Goal: Task Accomplishment & Management: Manage account settings

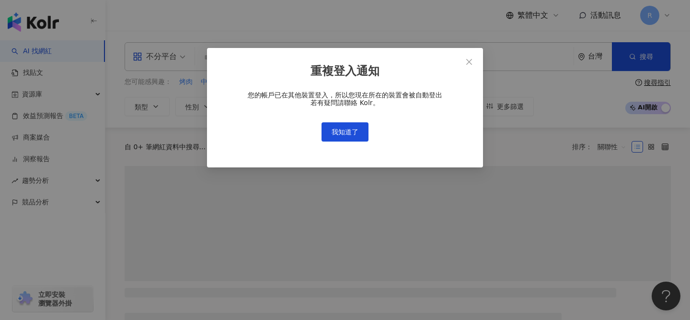
click at [653, 13] on div "重複登入通知 您的帳戶已在其他裝置登入，所以您現在所在的裝置會被自動登出 若有疑問請聯絡 Kolr。 我知道了" at bounding box center [345, 160] width 690 height 320
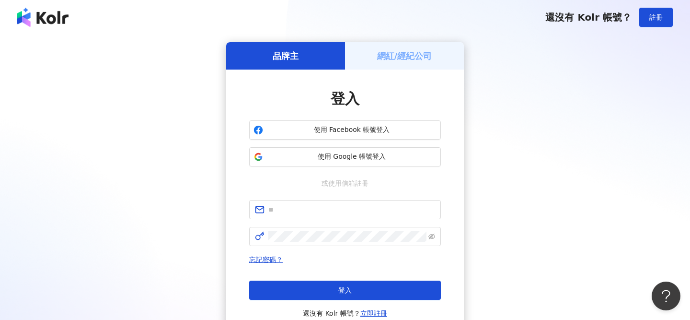
click at [343, 133] on div "重複登入通知 您的帳戶已在其他裝置登入，所以您現在所在的裝置會被自動登出 若有疑問請聯絡 Kolr。 我知道了" at bounding box center [345, 160] width 690 height 320
click at [384, 156] on span "使用 Google 帳號登入" at bounding box center [352, 157] width 170 height 10
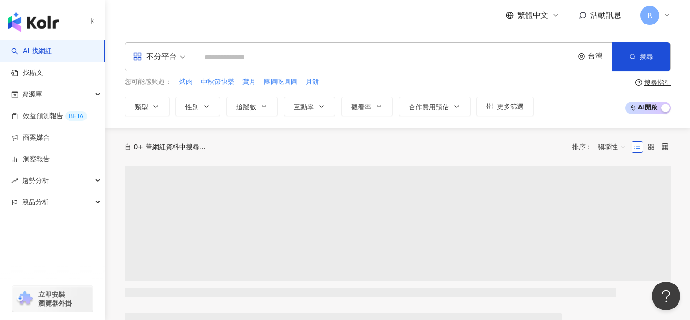
click at [647, 11] on span "R" at bounding box center [649, 15] width 19 height 19
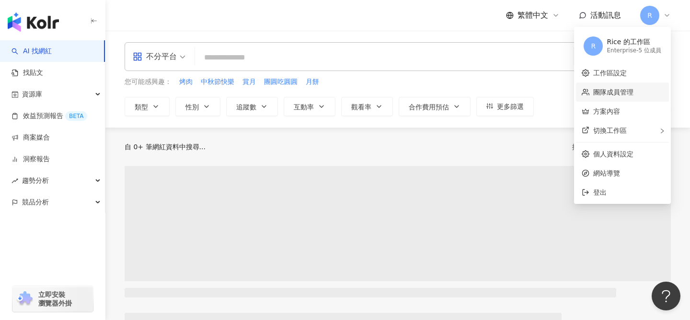
click at [612, 90] on link "團隊成員管理" at bounding box center [613, 92] width 40 height 8
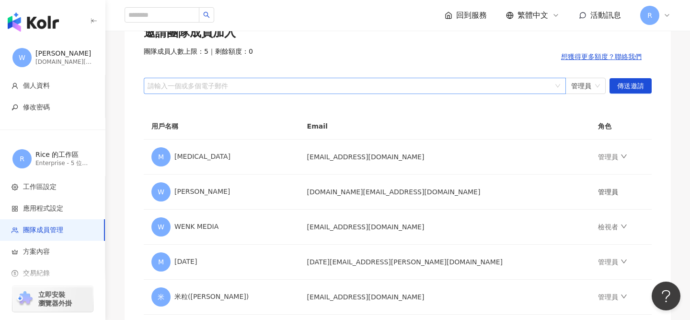
scroll to position [153, 0]
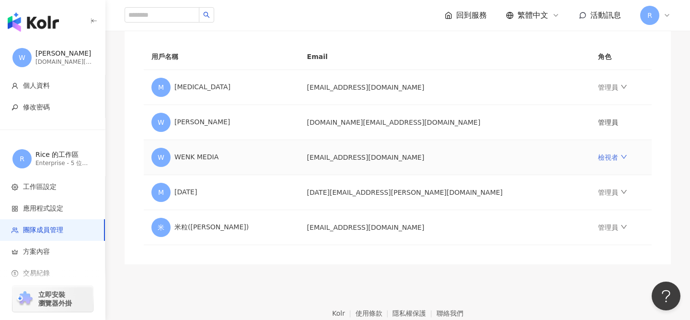
click at [598, 157] on link "檢視者" at bounding box center [612, 157] width 29 height 8
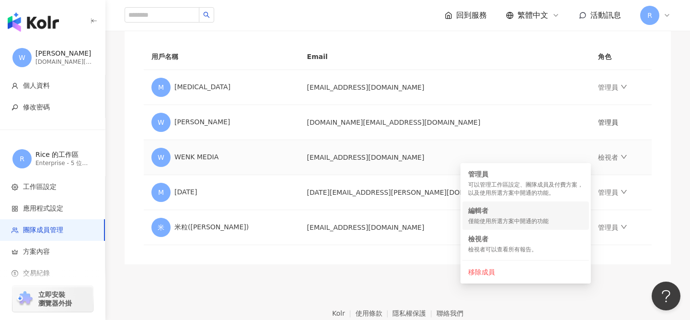
click at [509, 217] on div "僅能使用所選方案中開通的功能" at bounding box center [525, 221] width 115 height 8
